Goal: Register for event/course

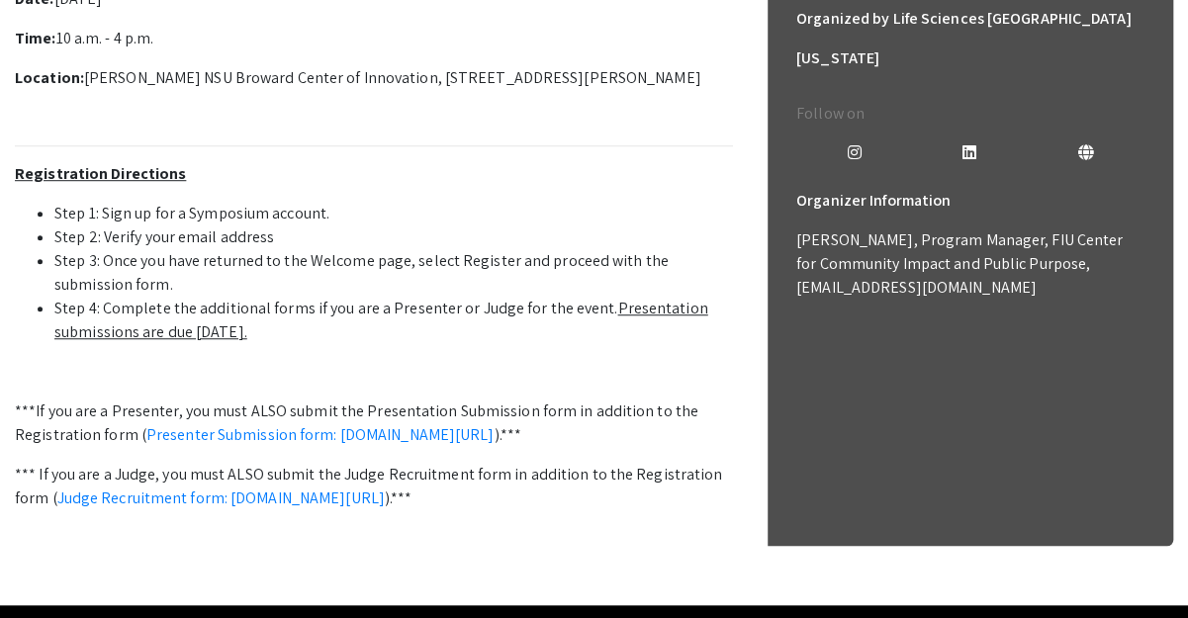
scroll to position [659, 0]
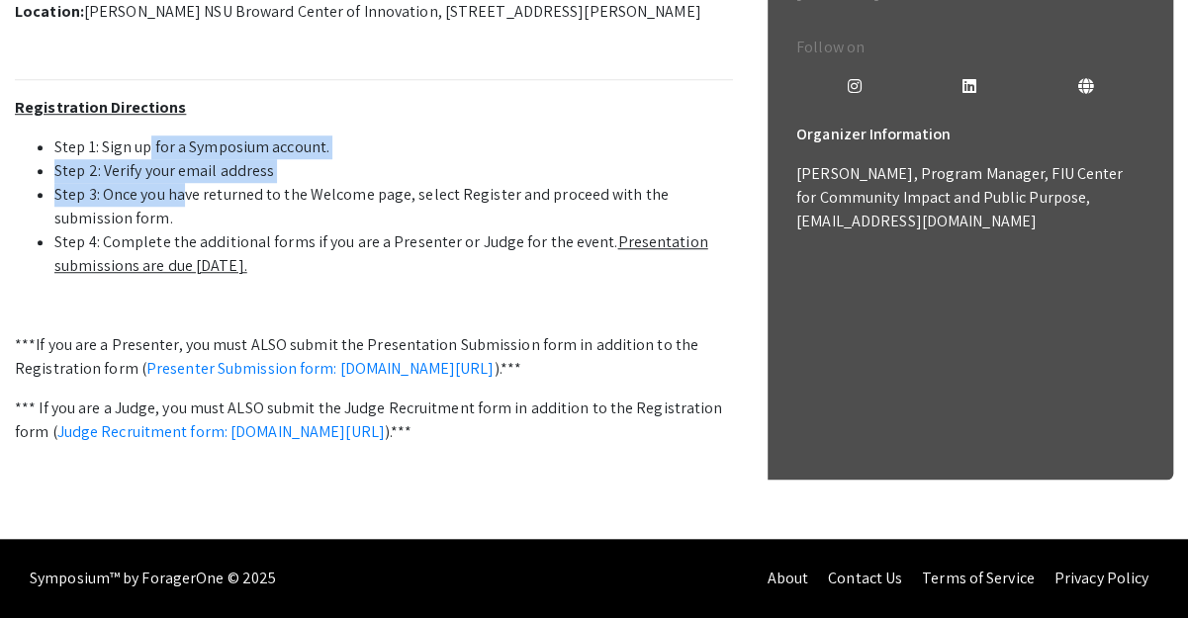
drag, startPoint x: 161, startPoint y: 308, endPoint x: 182, endPoint y: 350, distance: 47.4
click at [182, 278] on ul "Step 1: Sign up for a Symposium account. Step 2: Verify your email address Step…" at bounding box center [374, 207] width 718 height 142
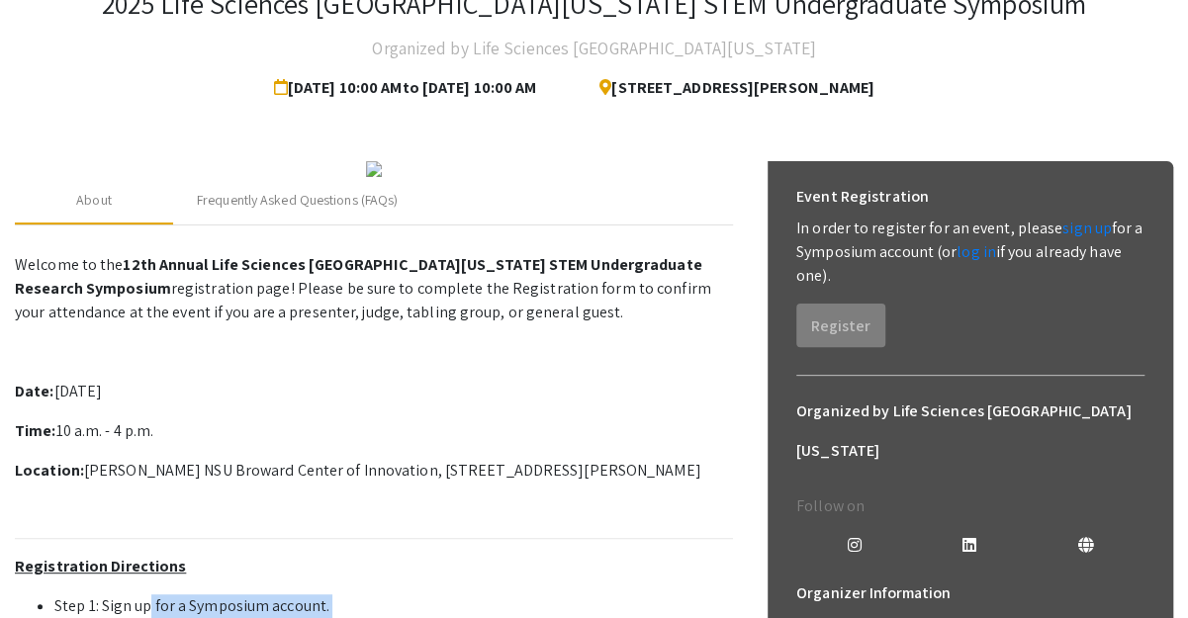
scroll to position [330, 0]
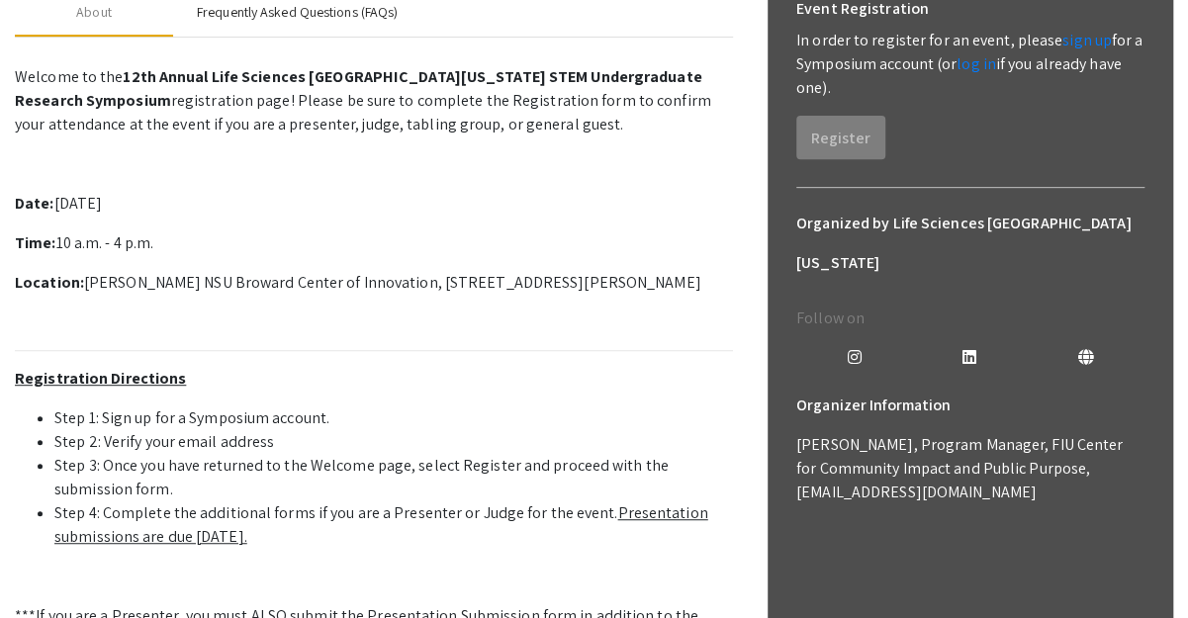
click at [262, 23] on div "Frequently Asked Questions (FAQs)" at bounding box center [297, 12] width 201 height 21
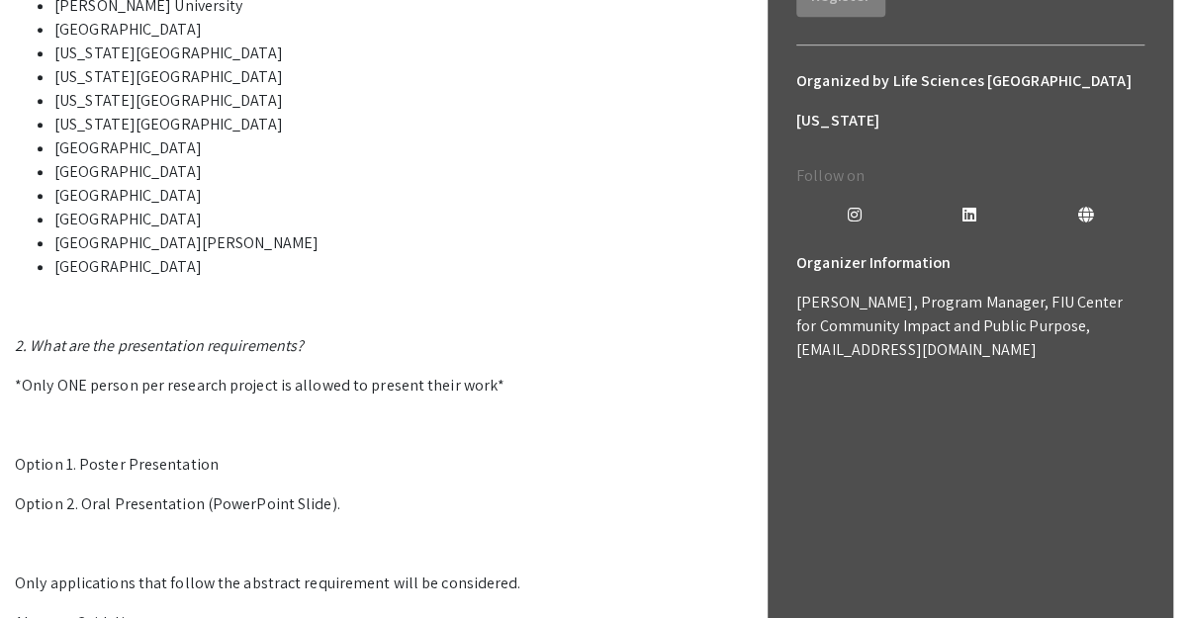
scroll to position [461, 0]
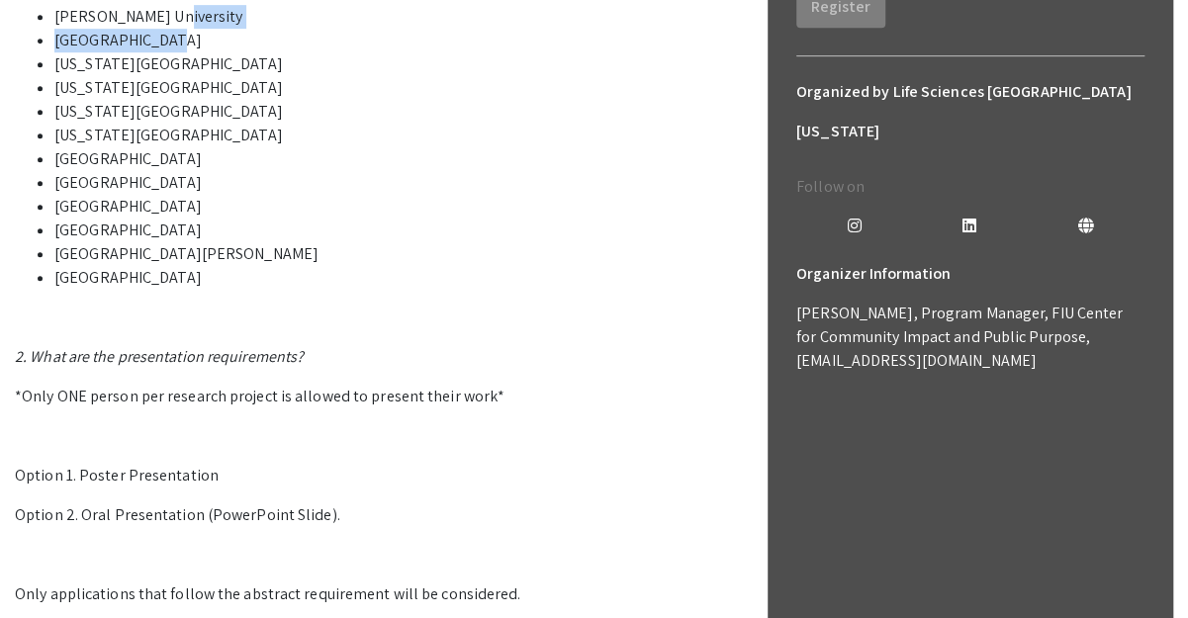
drag, startPoint x: 238, startPoint y: 190, endPoint x: 390, endPoint y: 216, distance: 153.6
click at [390, 216] on ul "Barry University Broward College Florida Atlantic University Florida Gulf Coast…" at bounding box center [374, 147] width 718 height 285
click at [412, 76] on li "[US_STATE][GEOGRAPHIC_DATA]" at bounding box center [393, 64] width 679 height 24
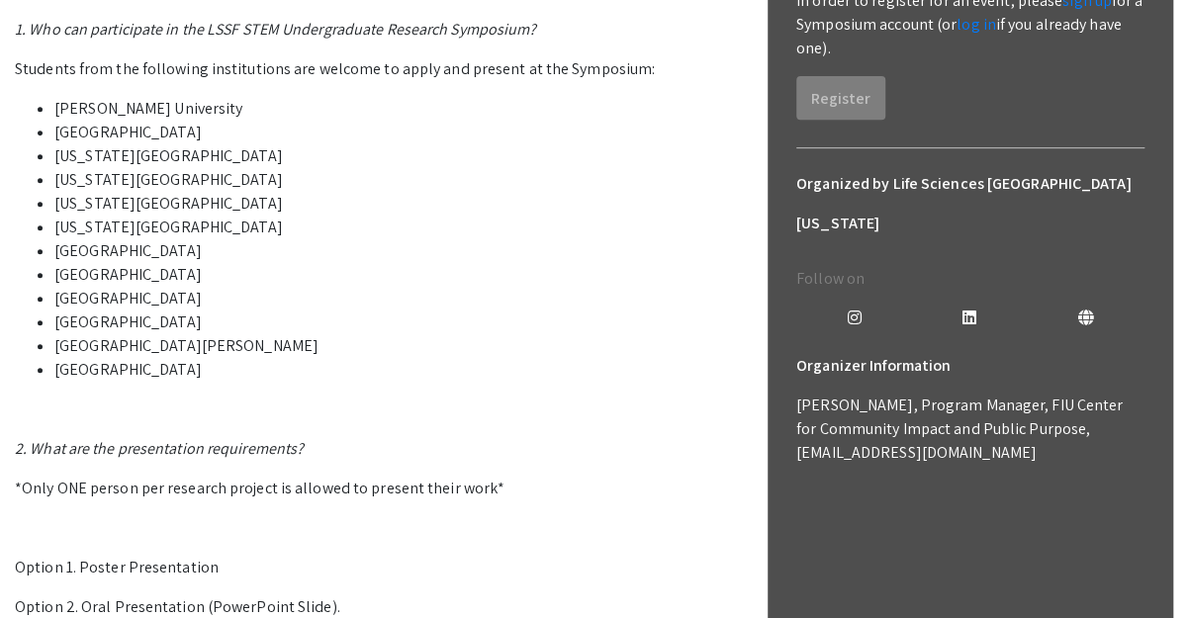
scroll to position [263, 0]
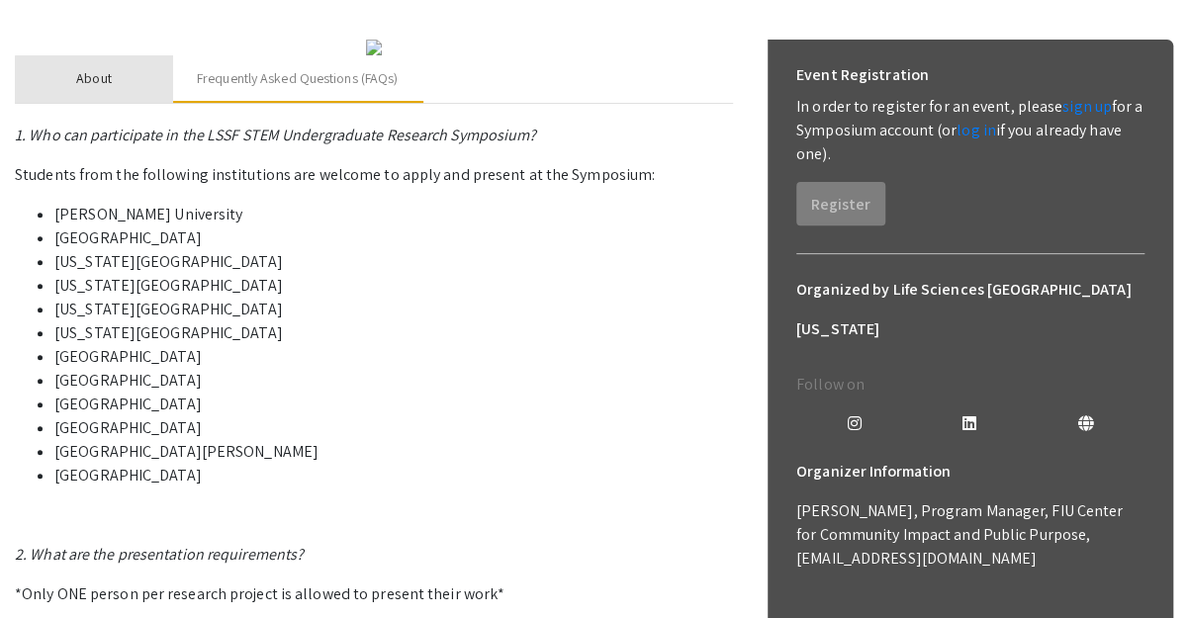
click at [125, 103] on div "About" at bounding box center [94, 78] width 158 height 47
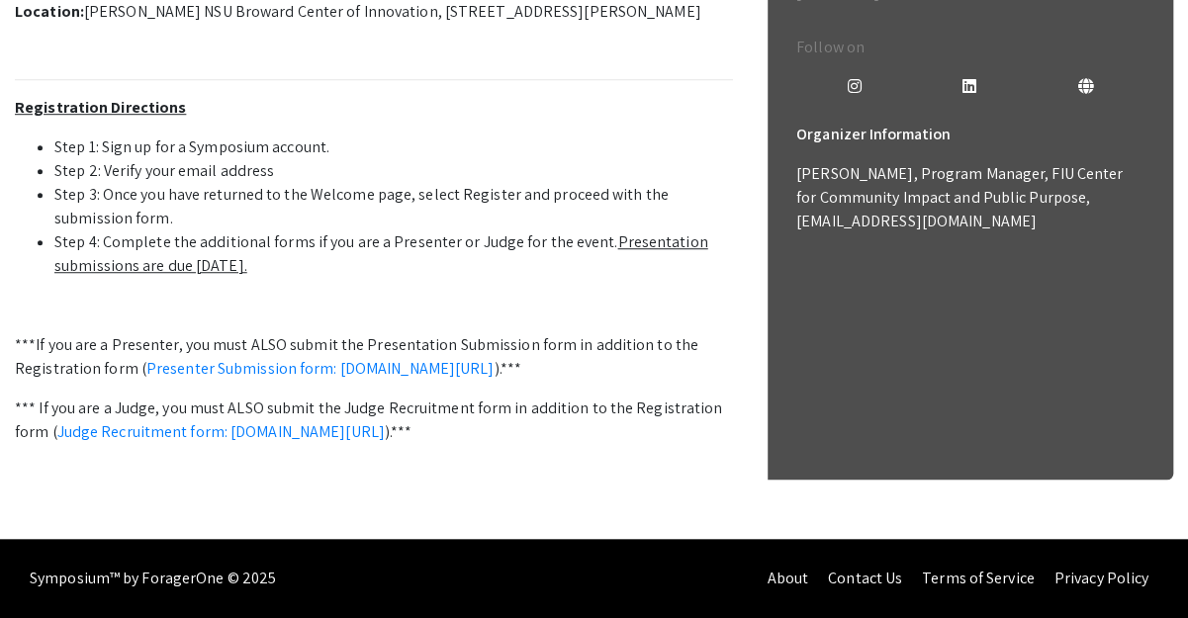
scroll to position [725, 0]
drag, startPoint x: 290, startPoint y: 465, endPoint x: 206, endPoint y: 461, distance: 84.2
drag, startPoint x: 206, startPoint y: 461, endPoint x: 165, endPoint y: 451, distance: 41.8
click at [165, 379] on link "Presenter Submission form: symposium.foragerone.com/lssfsymposium2025/submission" at bounding box center [320, 368] width 348 height 21
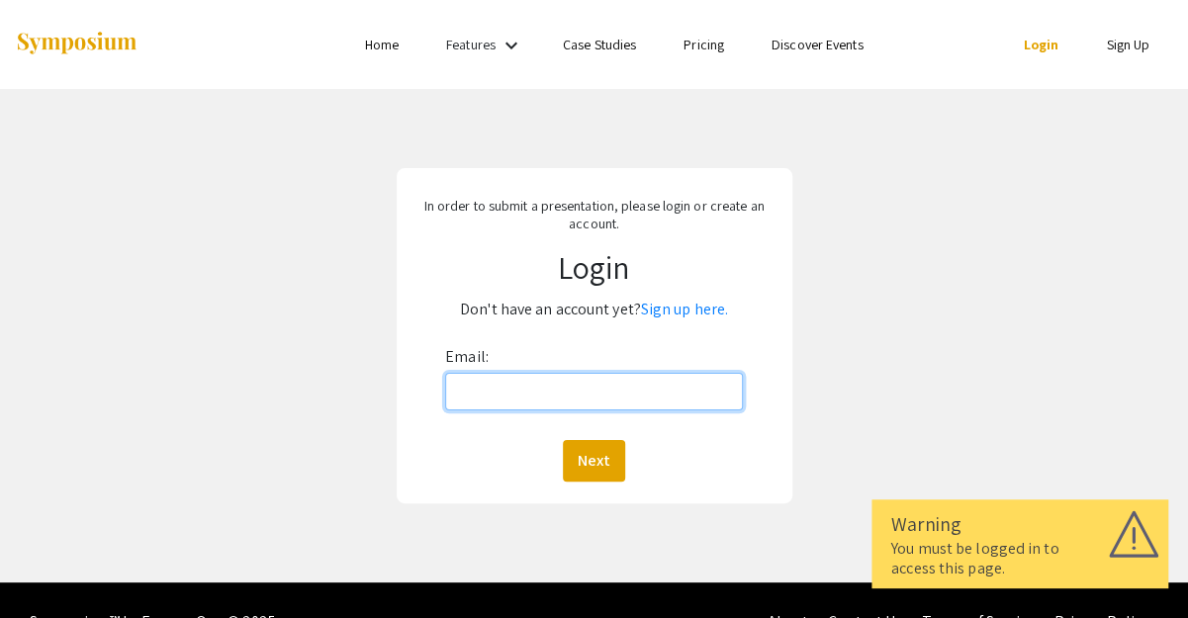
click at [574, 389] on input "Email:" at bounding box center [594, 392] width 298 height 38
type input "[EMAIL_ADDRESS][DOMAIN_NAME]"
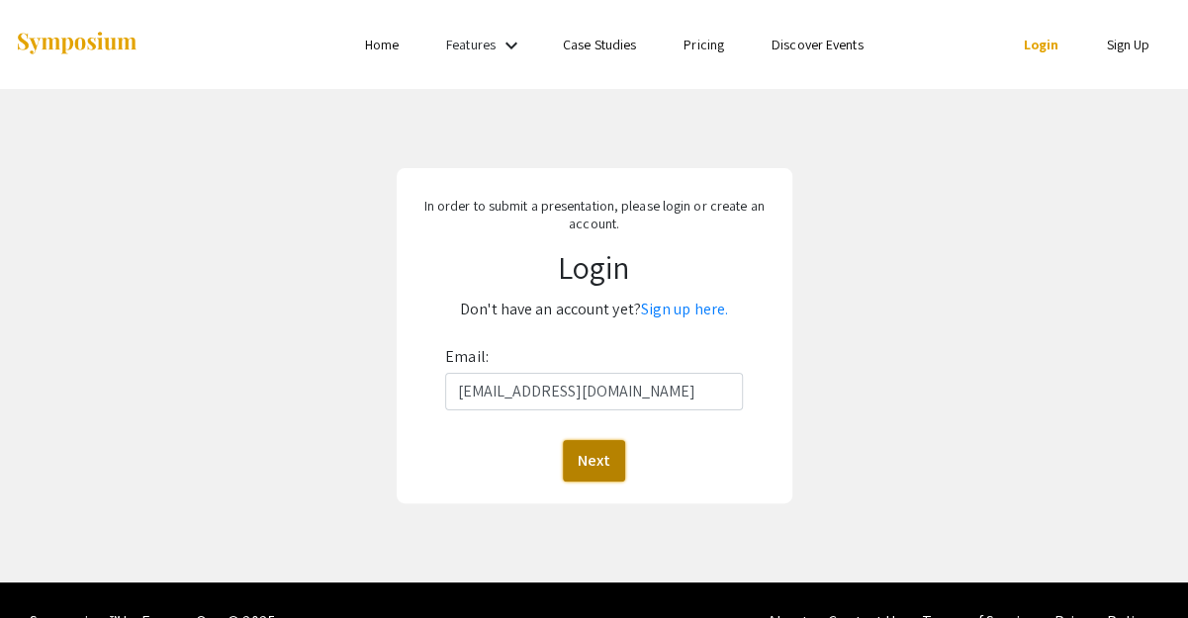
click at [612, 467] on button "Next" at bounding box center [594, 461] width 62 height 42
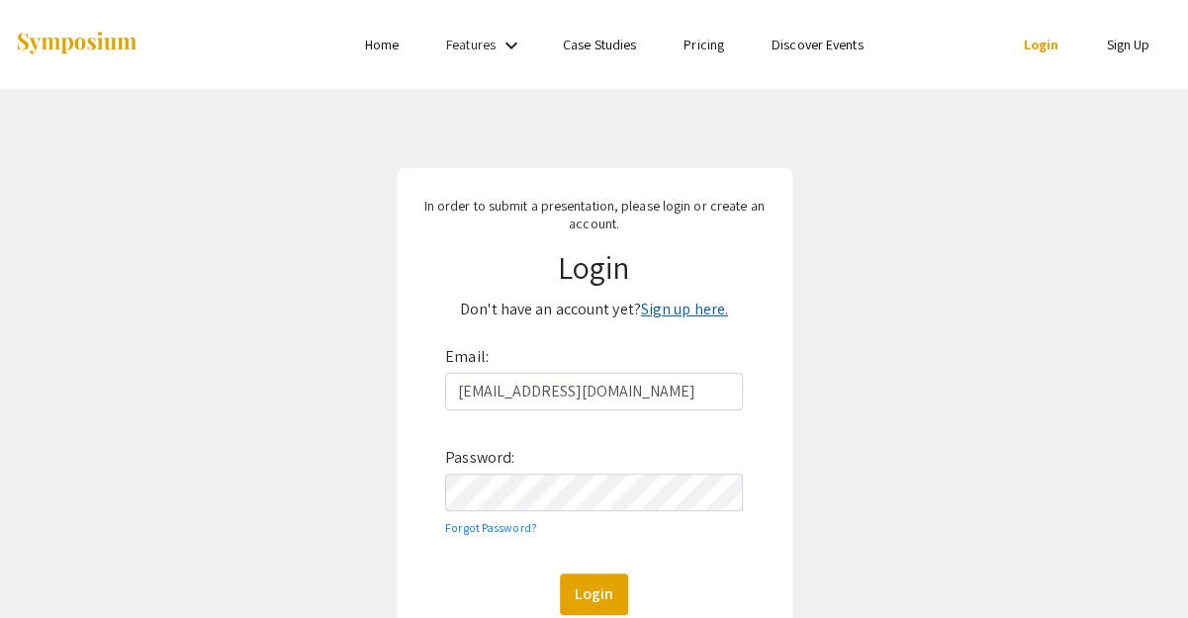
click at [649, 307] on link "Sign up here." at bounding box center [684, 309] width 87 height 21
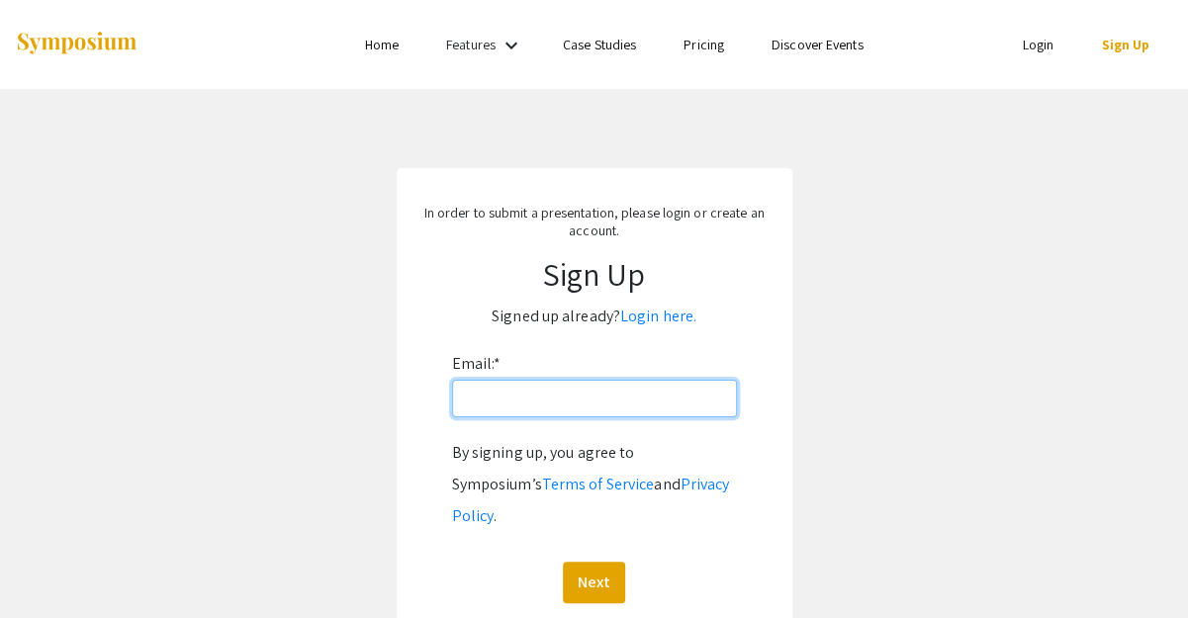
click at [631, 407] on input "Email: *" at bounding box center [594, 399] width 285 height 38
type input "[EMAIL_ADDRESS][DOMAIN_NAME]"
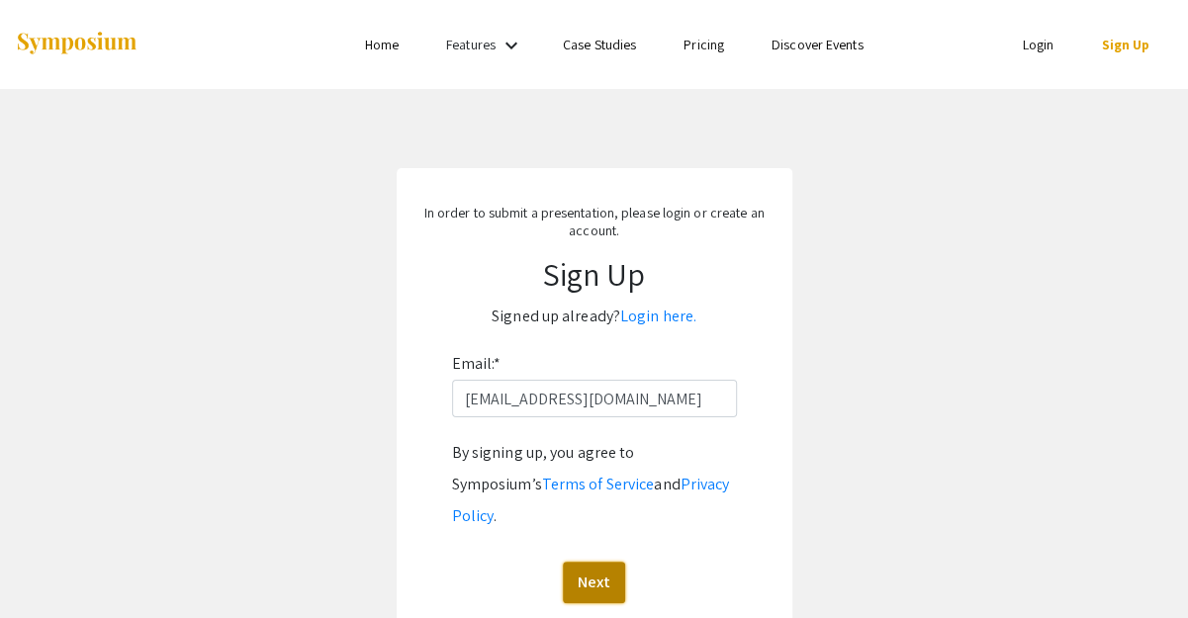
click at [600, 562] on button "Next" at bounding box center [594, 583] width 62 height 42
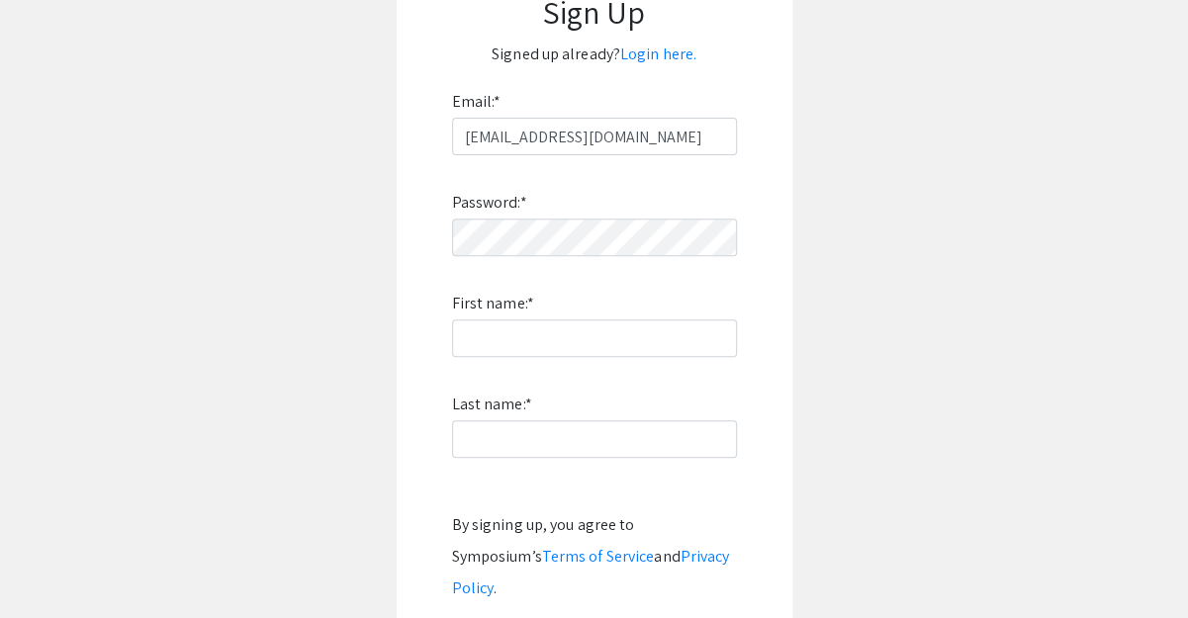
scroll to position [263, 0]
type input "Victoria"
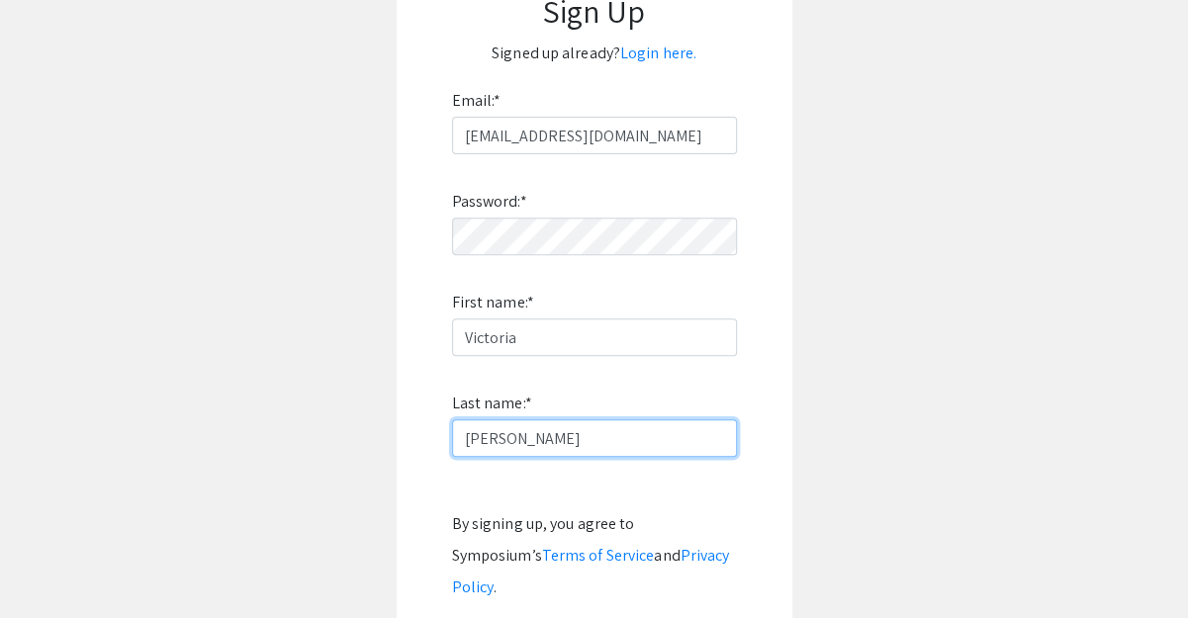
type input "[PERSON_NAME]"
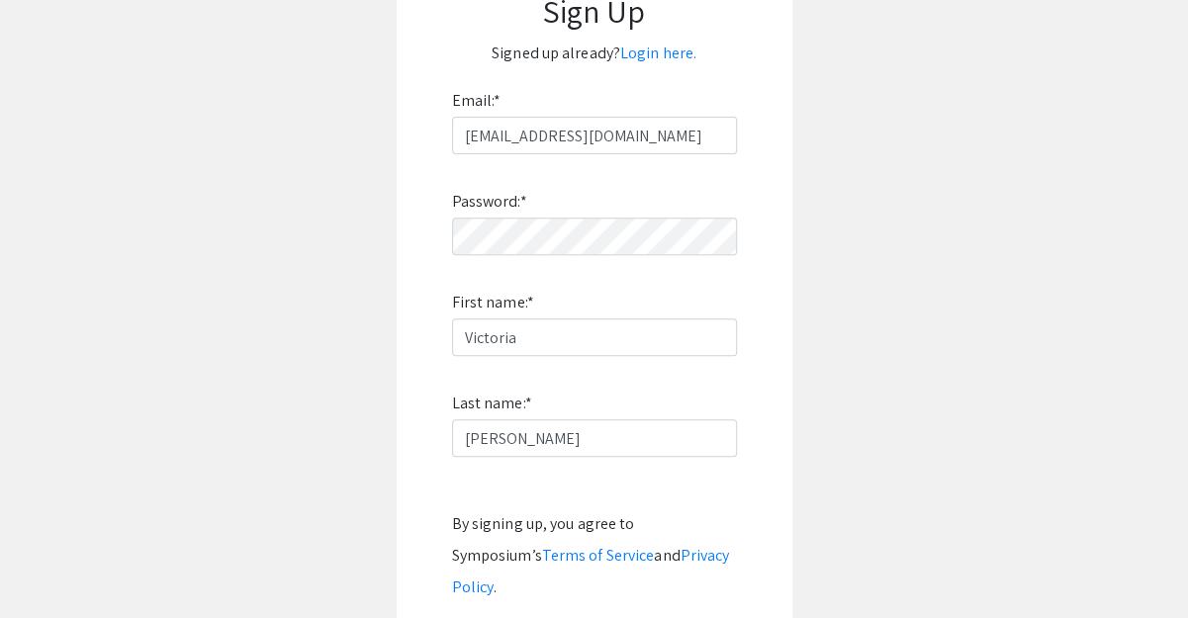
click at [950, 374] on app-signup "In order to submit a presentation, please login or create an account. Sign Up S…" at bounding box center [594, 305] width 1188 height 800
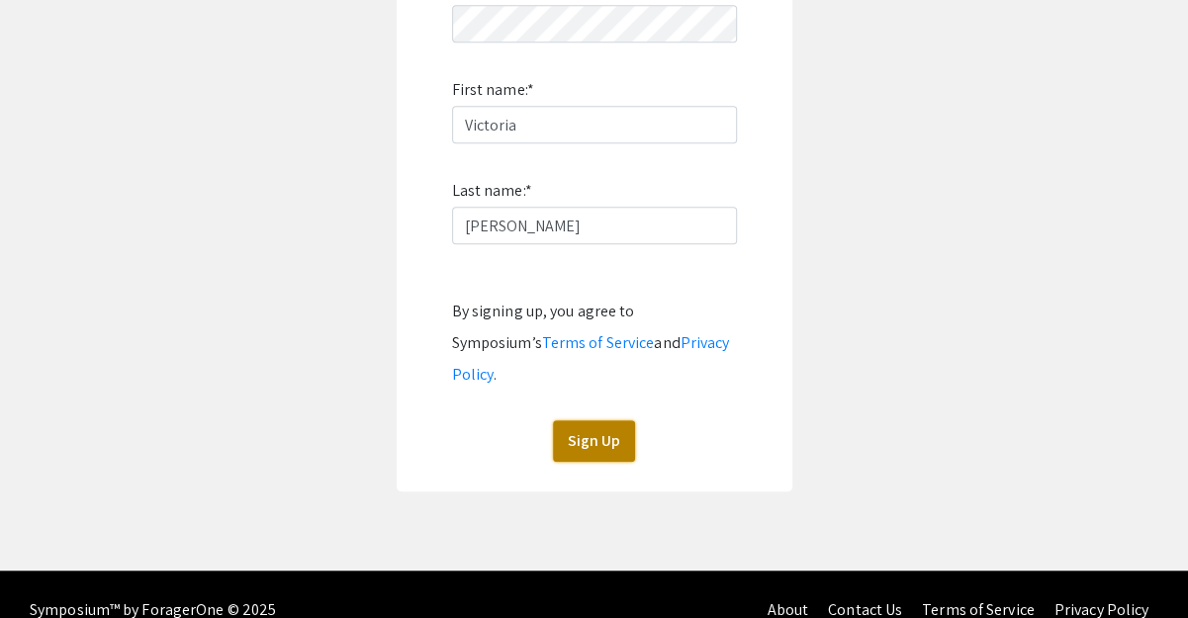
click at [621, 421] on button "Sign Up" at bounding box center [594, 442] width 82 height 42
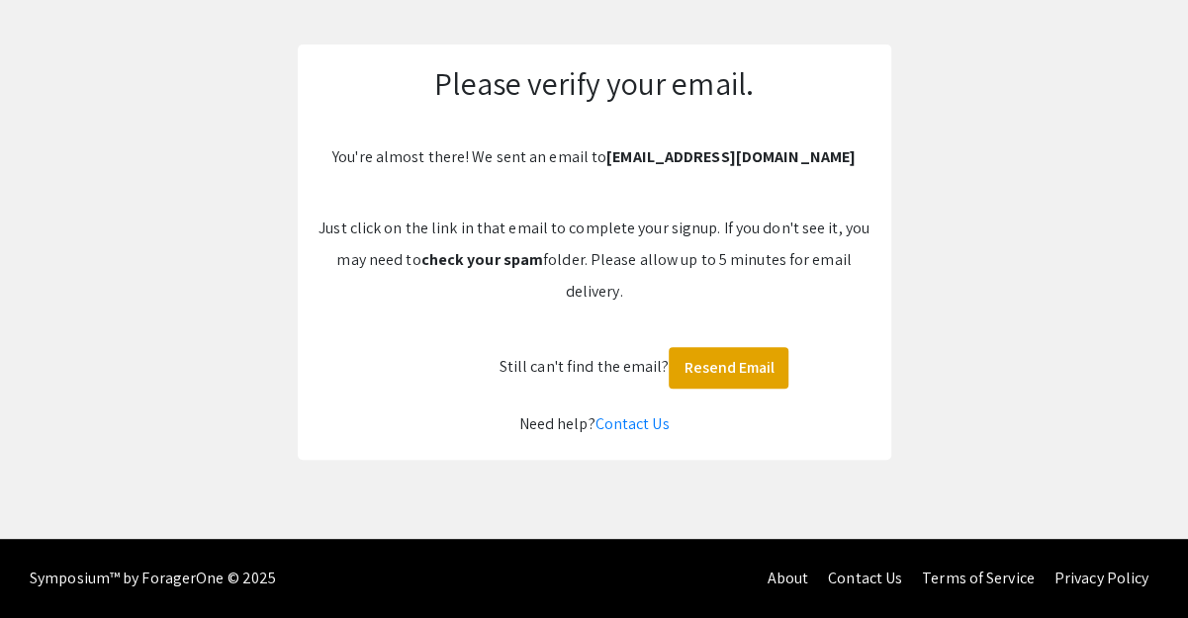
scroll to position [124, 0]
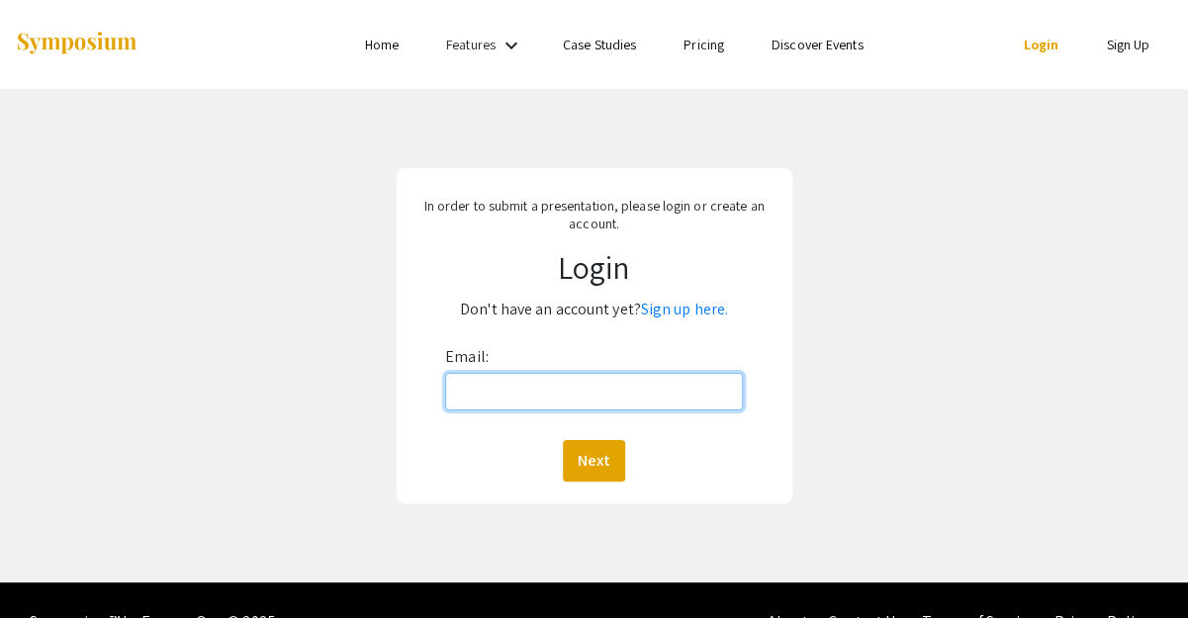
click at [540, 410] on input "Email:" at bounding box center [594, 392] width 298 height 38
type input "[EMAIL_ADDRESS][DOMAIN_NAME]"
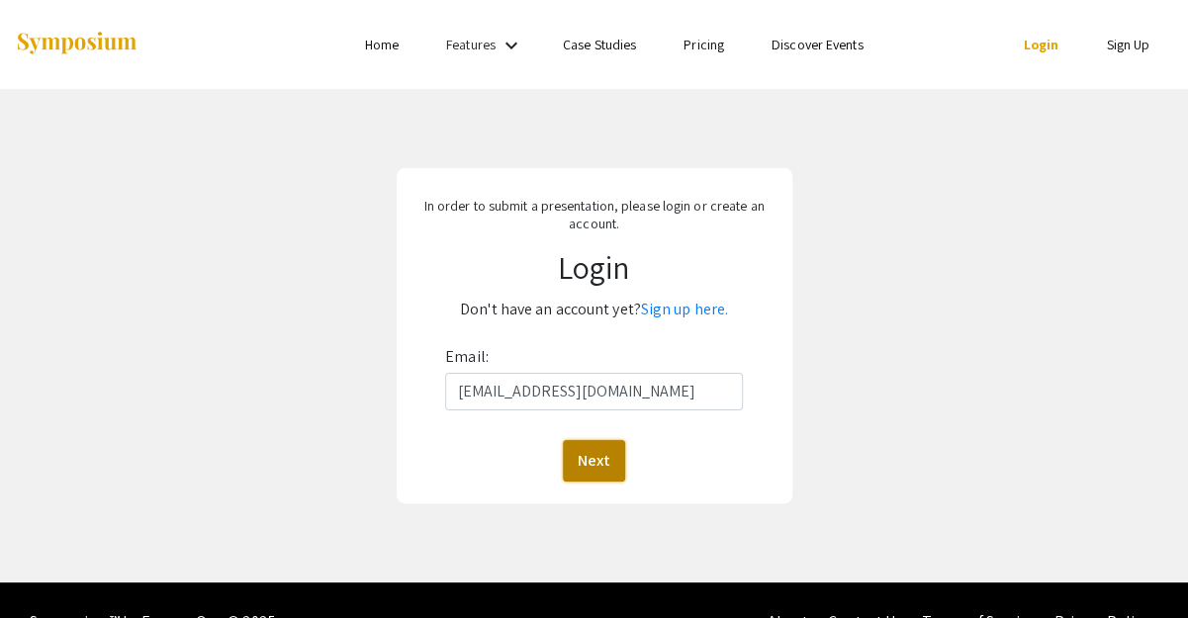
click at [582, 472] on button "Next" at bounding box center [594, 461] width 62 height 42
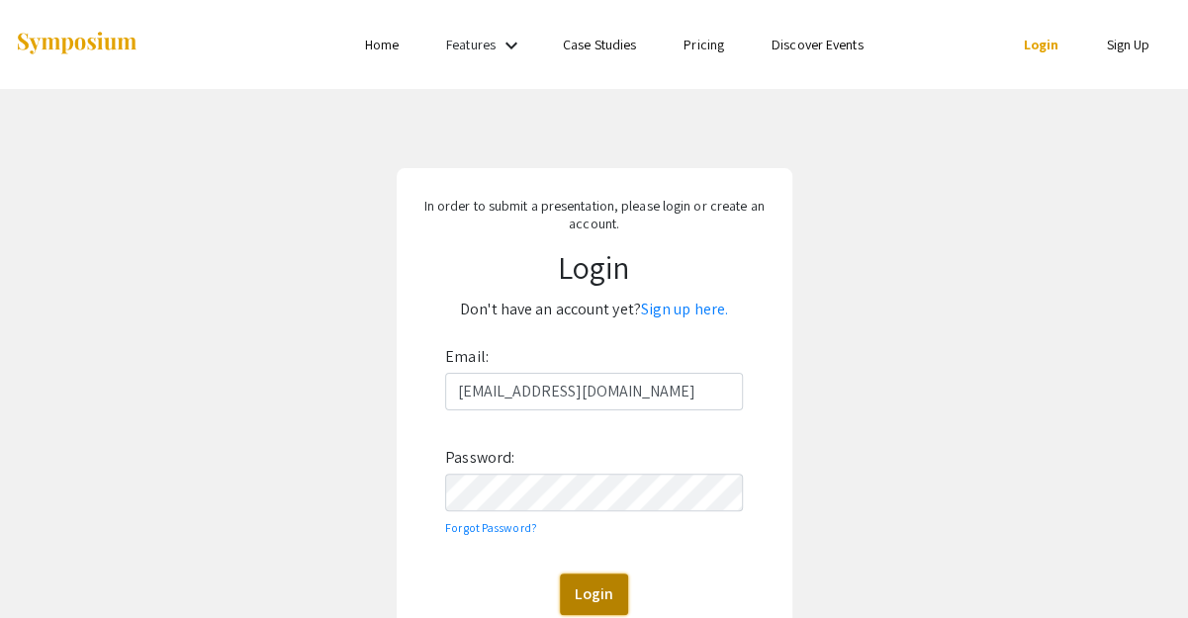
click at [589, 584] on button "Login" at bounding box center [594, 595] width 68 height 42
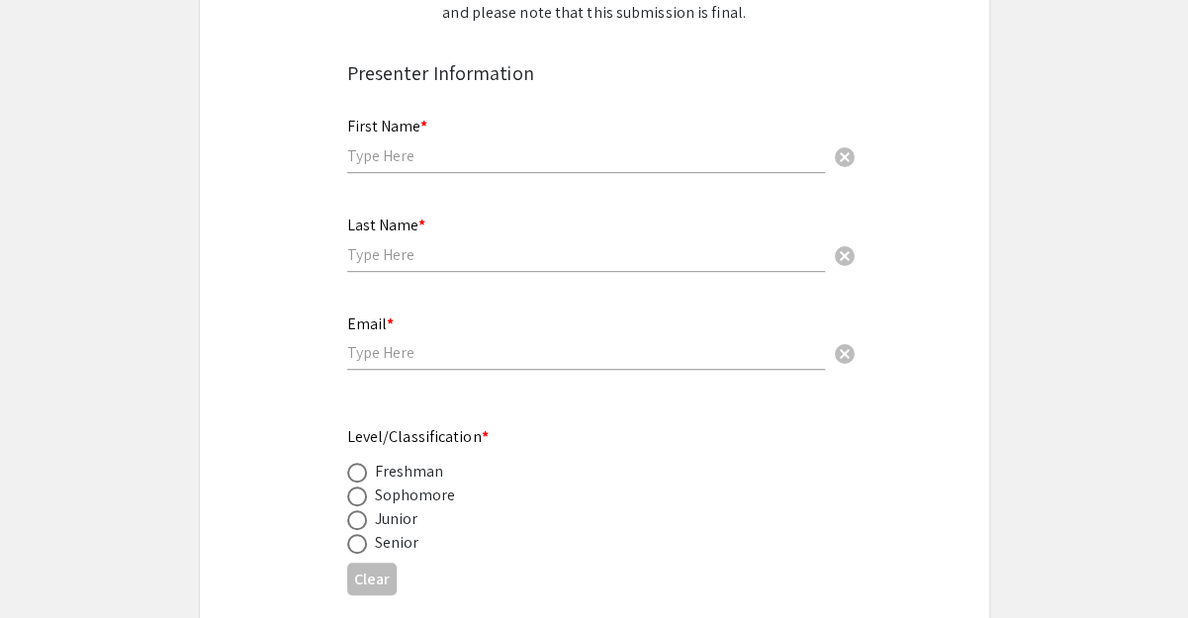
scroll to position [594, 0]
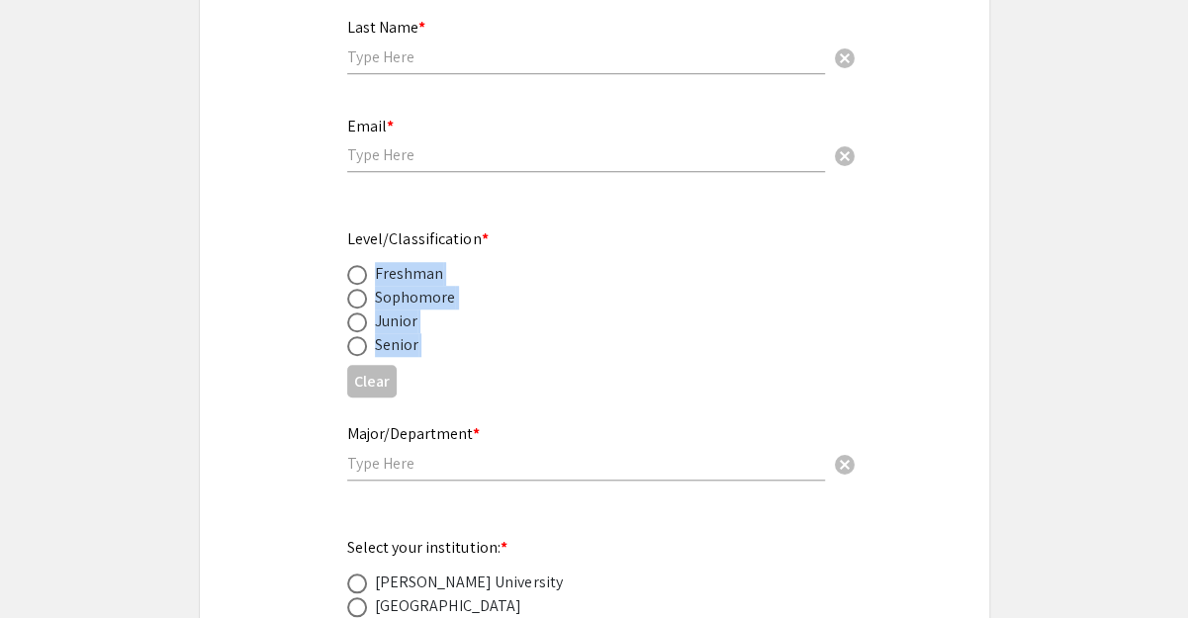
drag, startPoint x: 342, startPoint y: 261, endPoint x: 499, endPoint y: 376, distance: 194.0
click at [537, 346] on div "Senior" at bounding box center [578, 345] width 463 height 24
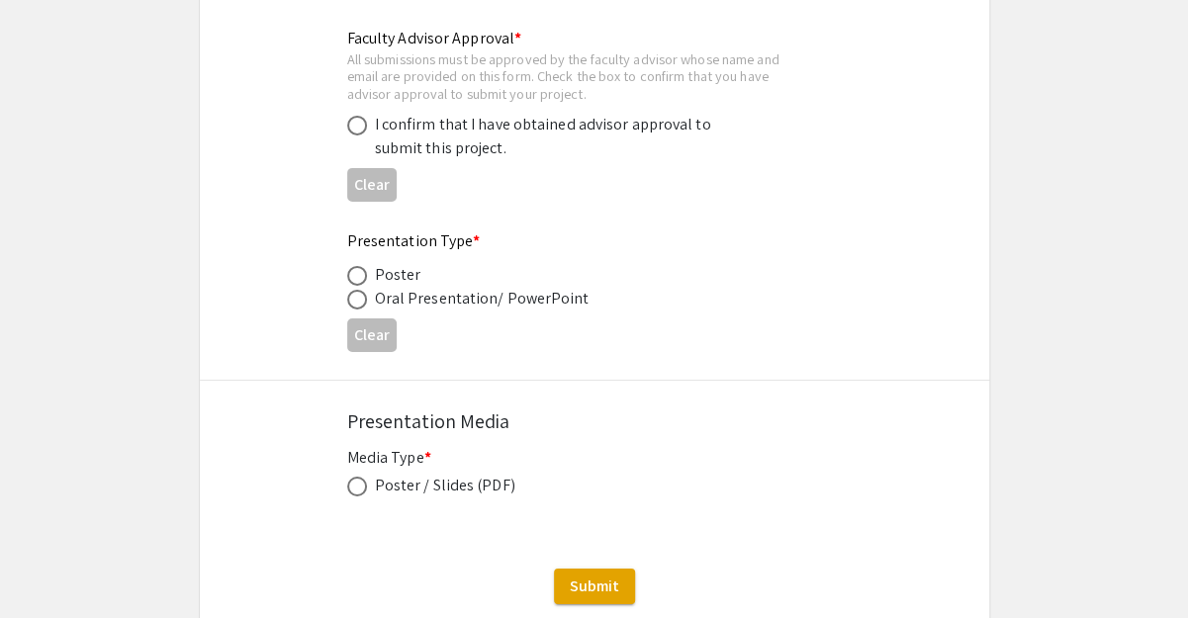
scroll to position [3034, 0]
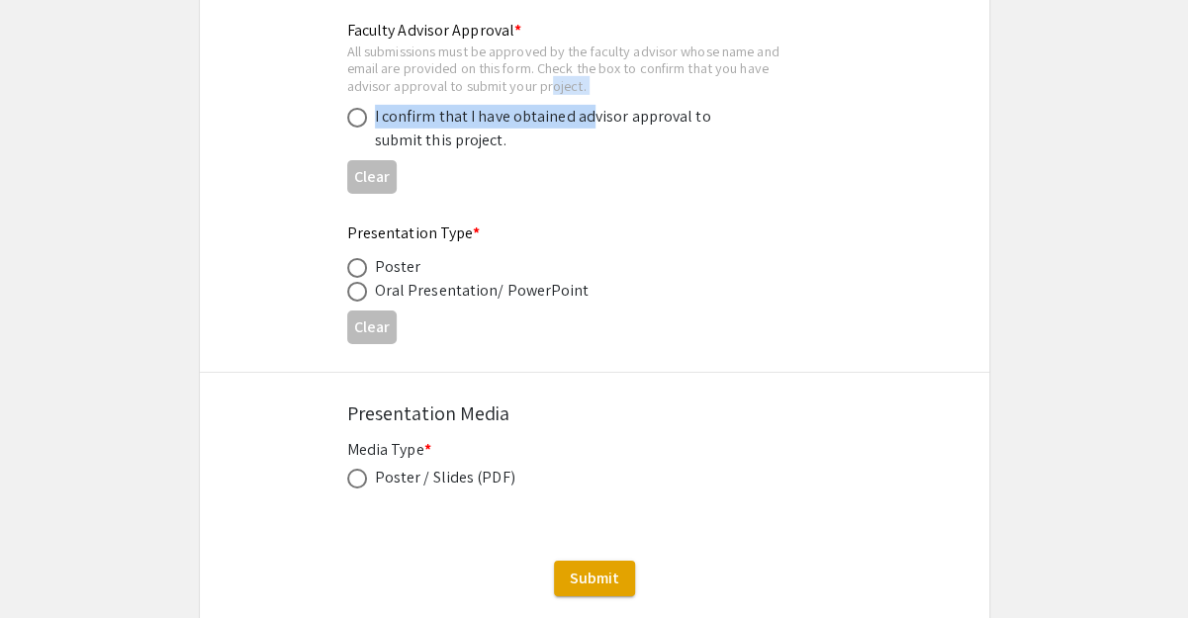
drag, startPoint x: 552, startPoint y: 86, endPoint x: 586, endPoint y: 121, distance: 48.3
click at [586, 121] on div "Faculty Advisor Approval * All submissions must be approved by the faculty advi…" at bounding box center [578, 86] width 463 height 135
click at [623, 164] on div "Clear" at bounding box center [594, 176] width 495 height 48
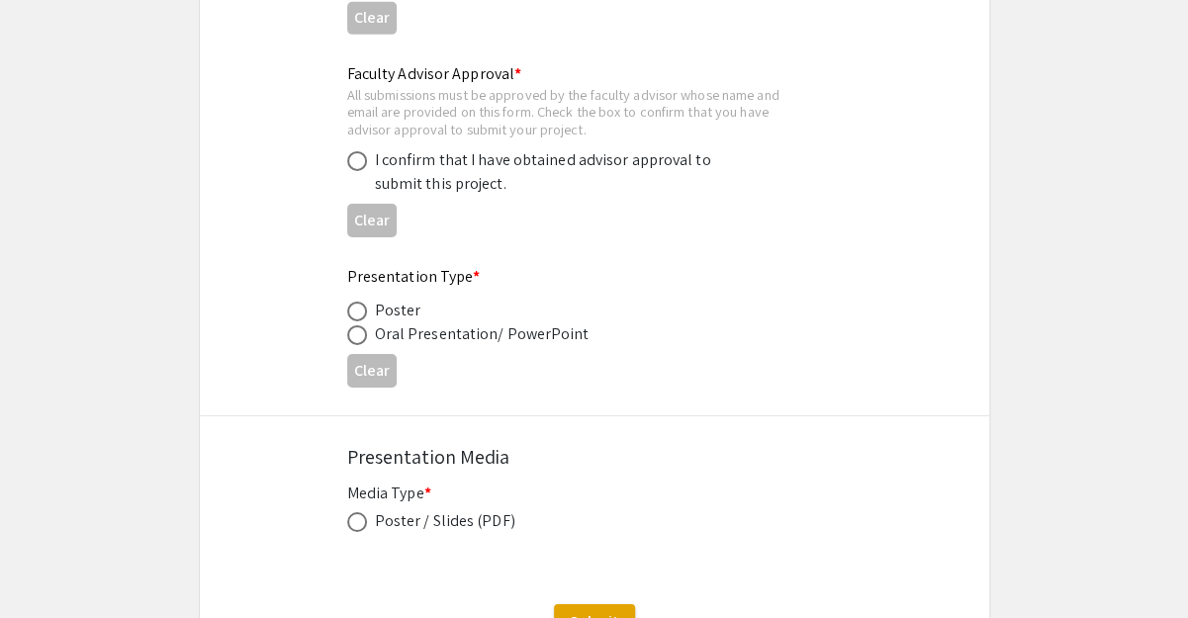
scroll to position [2968, 0]
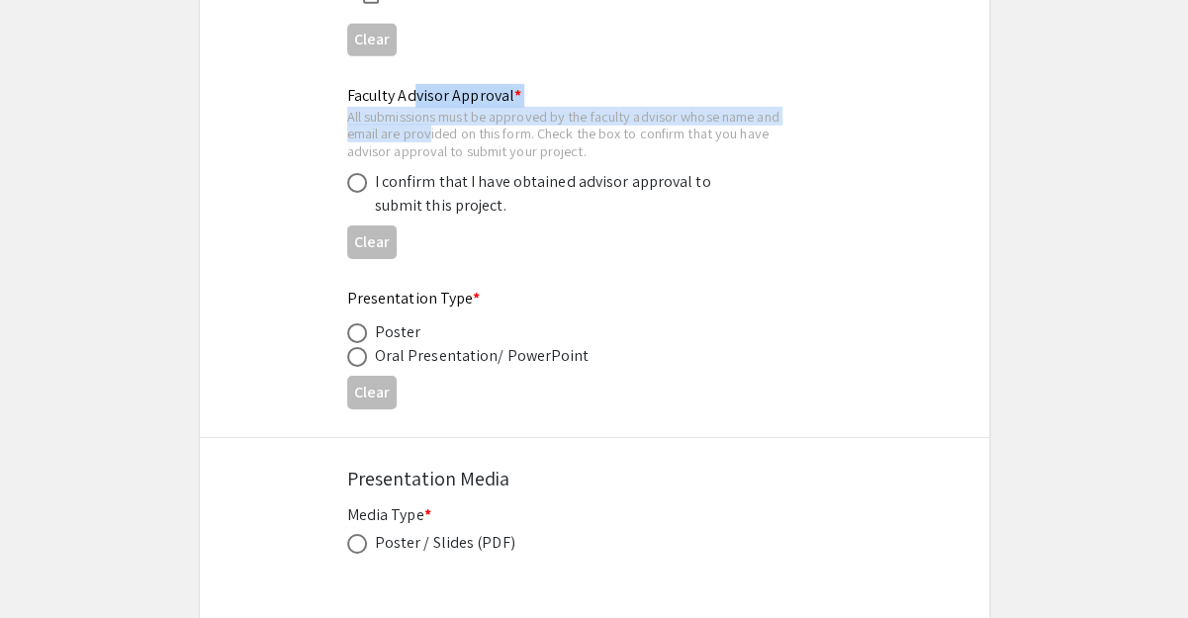
drag, startPoint x: 416, startPoint y: 97, endPoint x: 425, endPoint y: 130, distance: 34.1
click at [432, 131] on div "Faculty Advisor Approval * All submissions must be approved by the faculty advi…" at bounding box center [578, 151] width 463 height 135
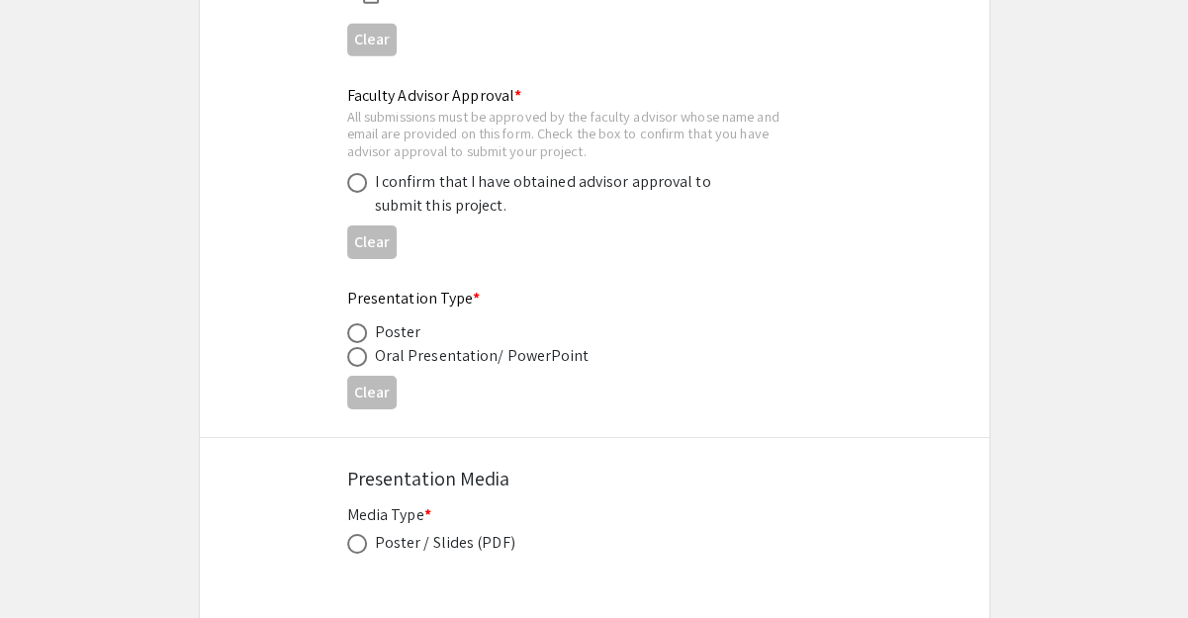
click at [445, 138] on div "All submissions must be approved by the faculty advisor whose name and email ar…" at bounding box center [578, 134] width 463 height 52
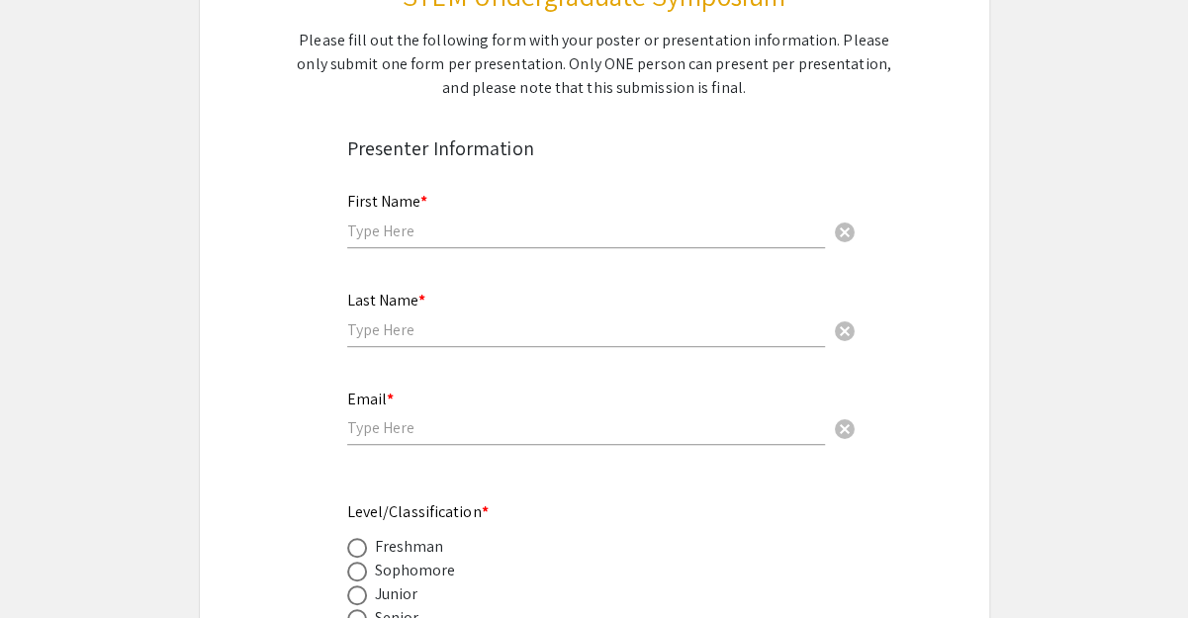
scroll to position [0, 0]
